Goal: Check status: Check status

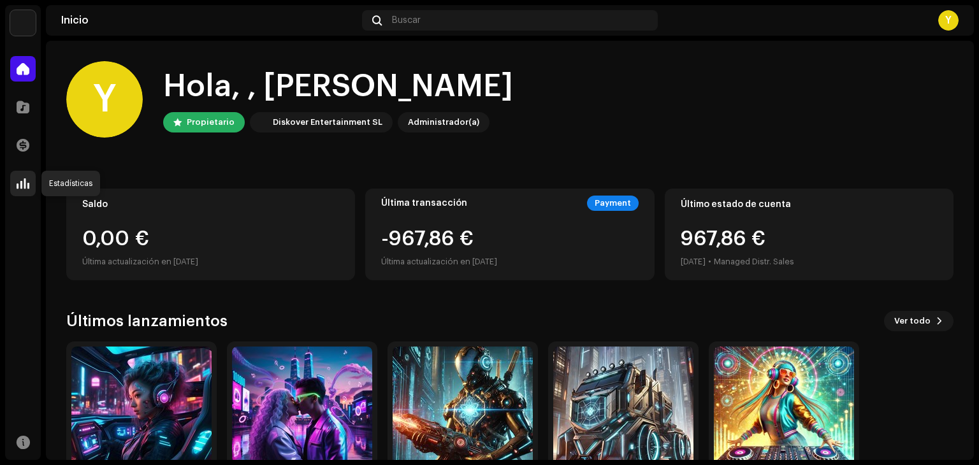
click at [20, 186] on span at bounding box center [23, 184] width 13 height 10
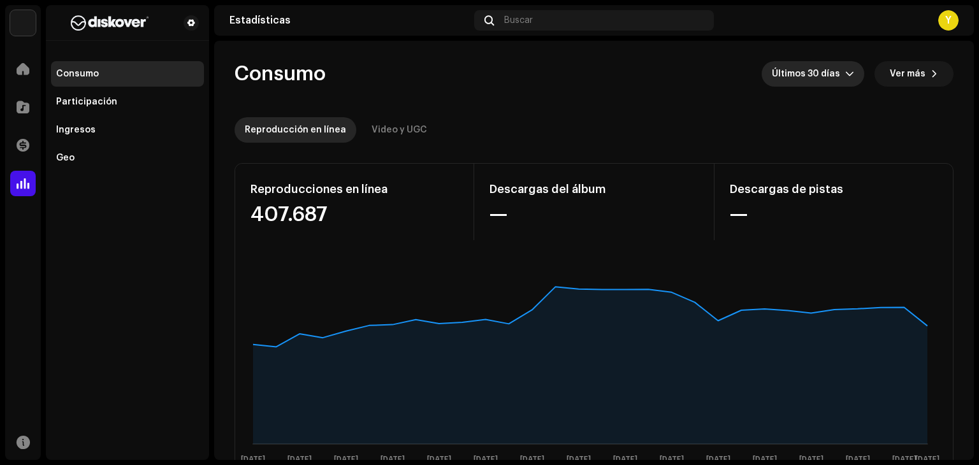
click at [845, 78] on div "dropdown trigger" at bounding box center [849, 74] width 9 height 26
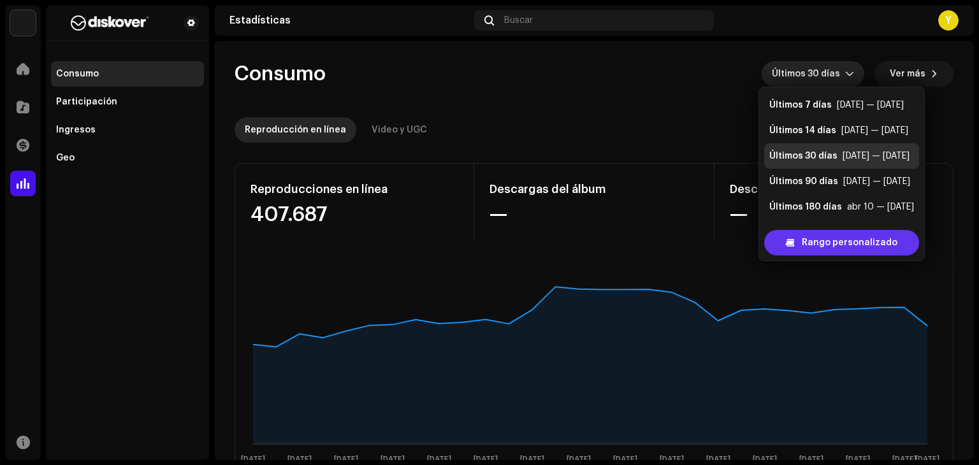
scroll to position [20, 0]
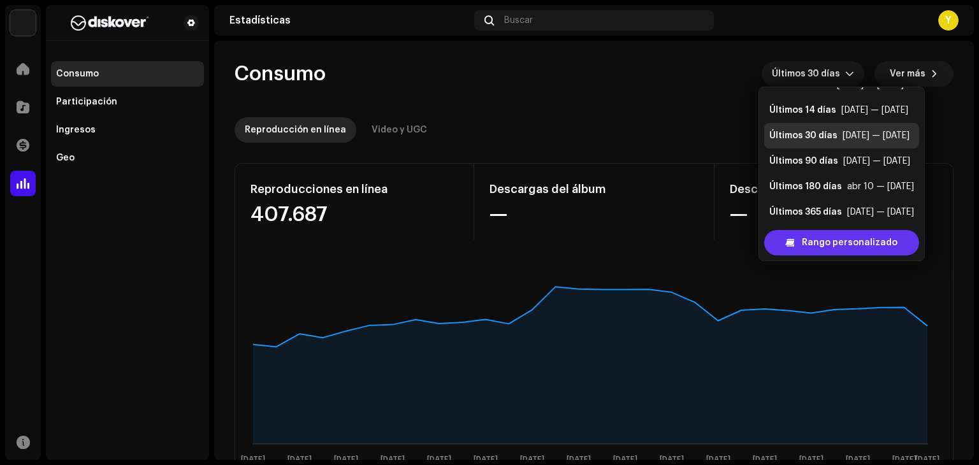
click at [816, 247] on span "Rango personalizado" at bounding box center [850, 243] width 96 height 26
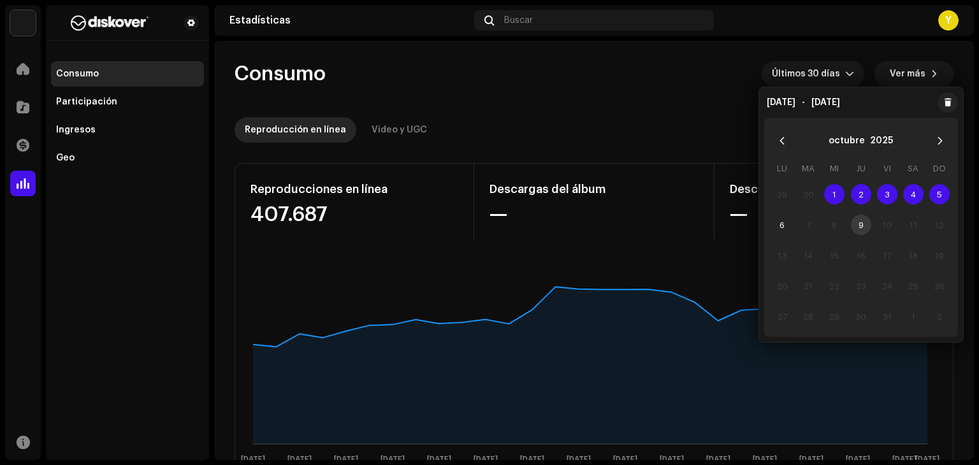
click at [834, 196] on span "1" at bounding box center [834, 194] width 20 height 20
click at [779, 226] on span "6" at bounding box center [782, 225] width 20 height 20
